Goal: Information Seeking & Learning: Learn about a topic

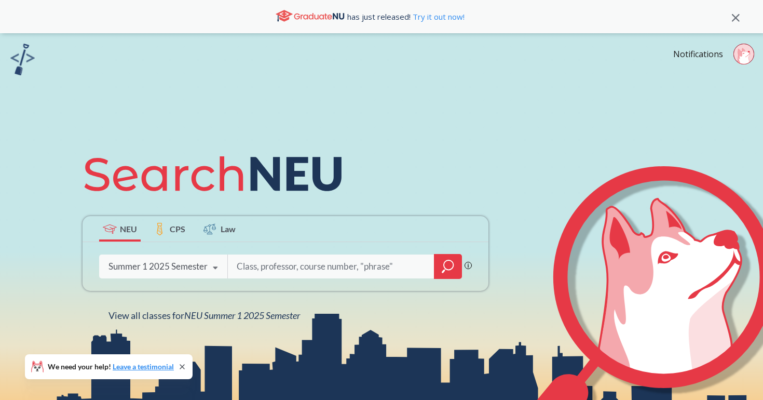
click at [180, 275] on div "Summer 1 2025 Semester Fall 2025 Semester Summer 2 2025 Semester Summer Full 20…" at bounding box center [163, 266] width 128 height 26
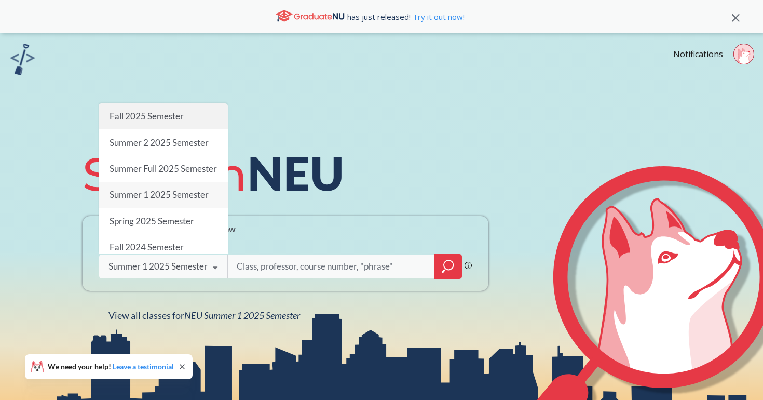
click at [170, 123] on div "Fall 2025 Semester" at bounding box center [163, 116] width 129 height 26
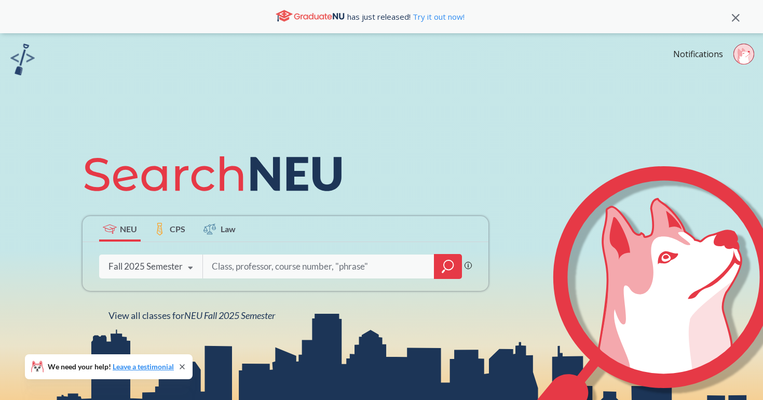
click at [298, 272] on input "search" at bounding box center [319, 266] width 216 height 22
type input "f"
type input "personal finacial planning"
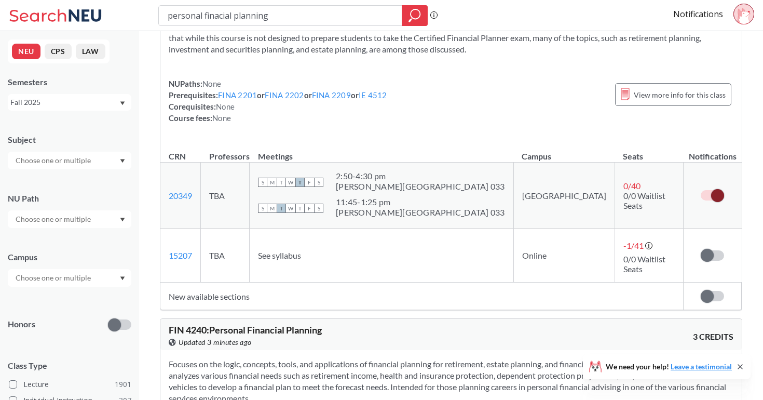
scroll to position [88, 0]
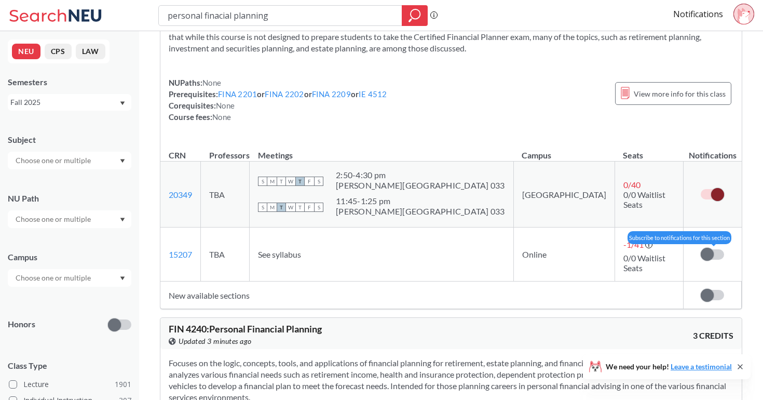
click at [709, 248] on span at bounding box center [706, 254] width 13 height 13
click at [700, 249] on input "checkbox" at bounding box center [700, 249] width 0 height 0
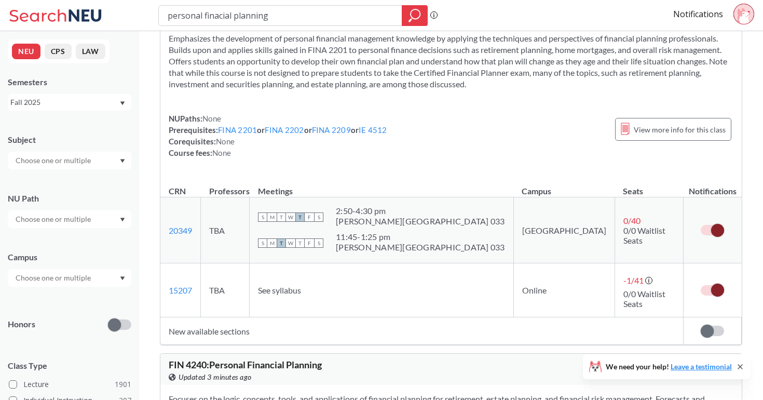
scroll to position [60, 0]
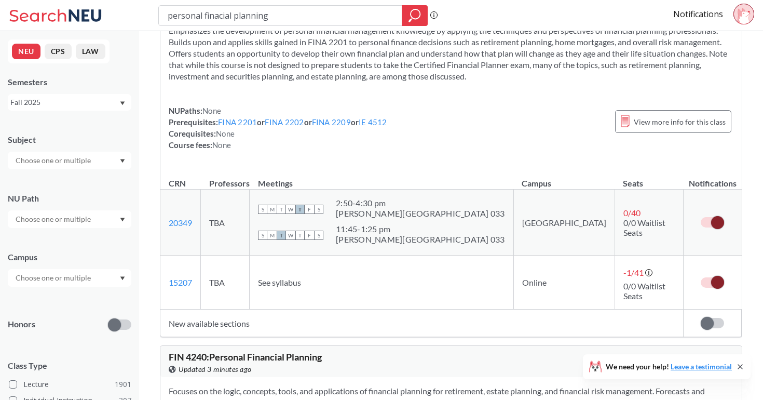
click at [708, 236] on td at bounding box center [712, 222] width 58 height 66
